Goal: Transaction & Acquisition: Purchase product/service

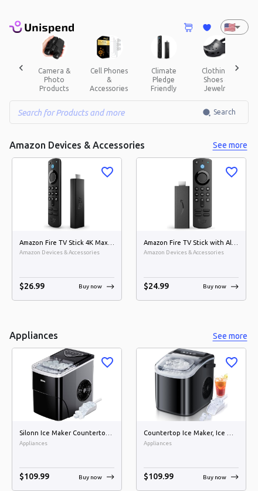
scroll to position [0, 402]
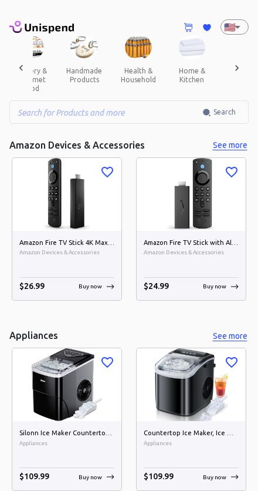
click at [150, 104] on input "text" at bounding box center [105, 111] width 193 height 23
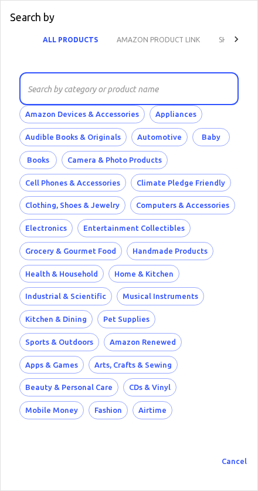
scroll to position [0, 829]
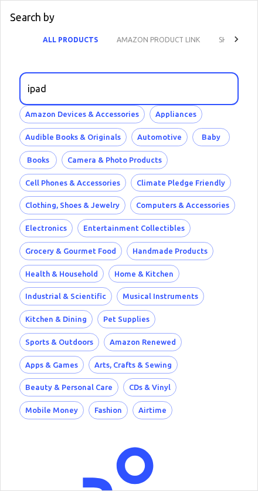
type input "ipad"
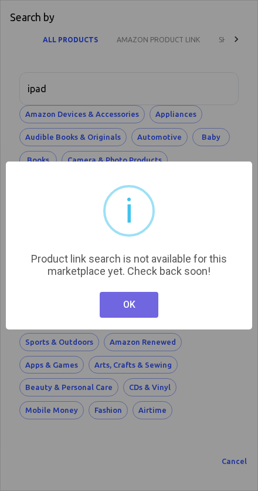
click at [144, 310] on button "OK" at bounding box center [129, 305] width 59 height 26
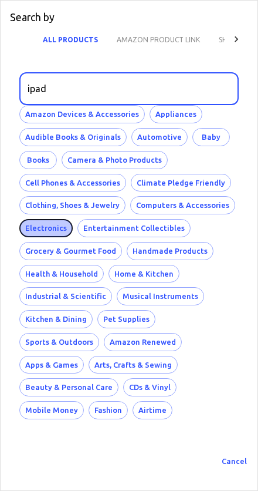
click at [56, 224] on button "Electronics" at bounding box center [45, 228] width 53 height 18
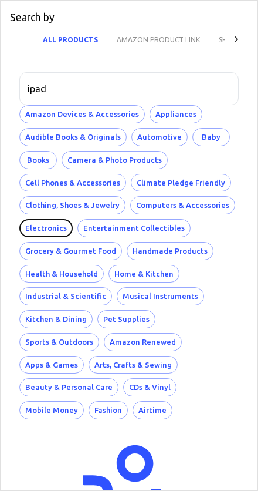
scroll to position [5, 0]
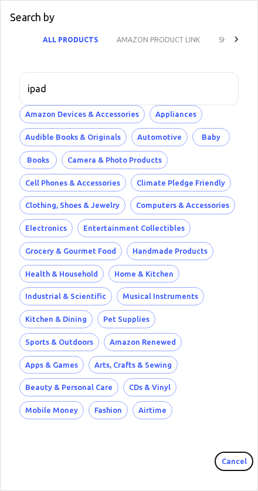
click at [234, 452] on button "Cancel" at bounding box center [235, 461] width 38 height 18
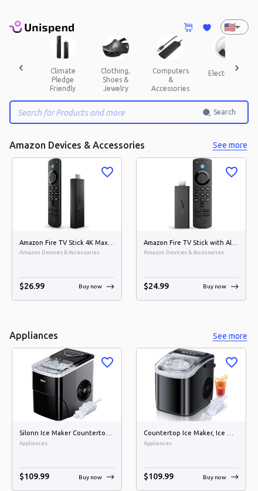
scroll to position [0, 512]
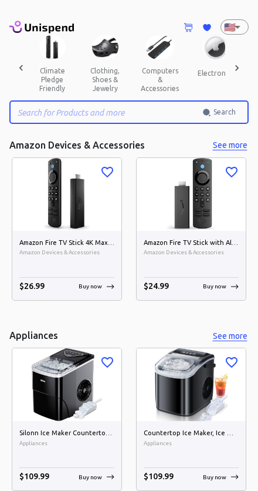
click at [203, 46] on img at bounding box center [217, 47] width 28 height 24
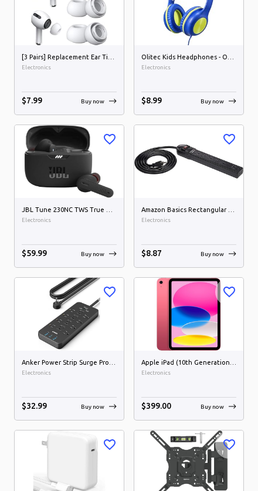
scroll to position [3860, 0]
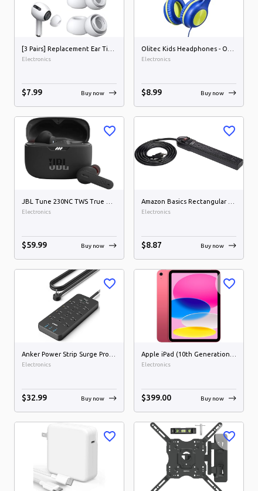
click at [206, 340] on img at bounding box center [189, 306] width 109 height 73
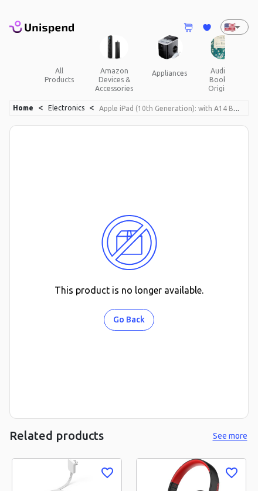
scroll to position [0, 509]
